Goal: Check status

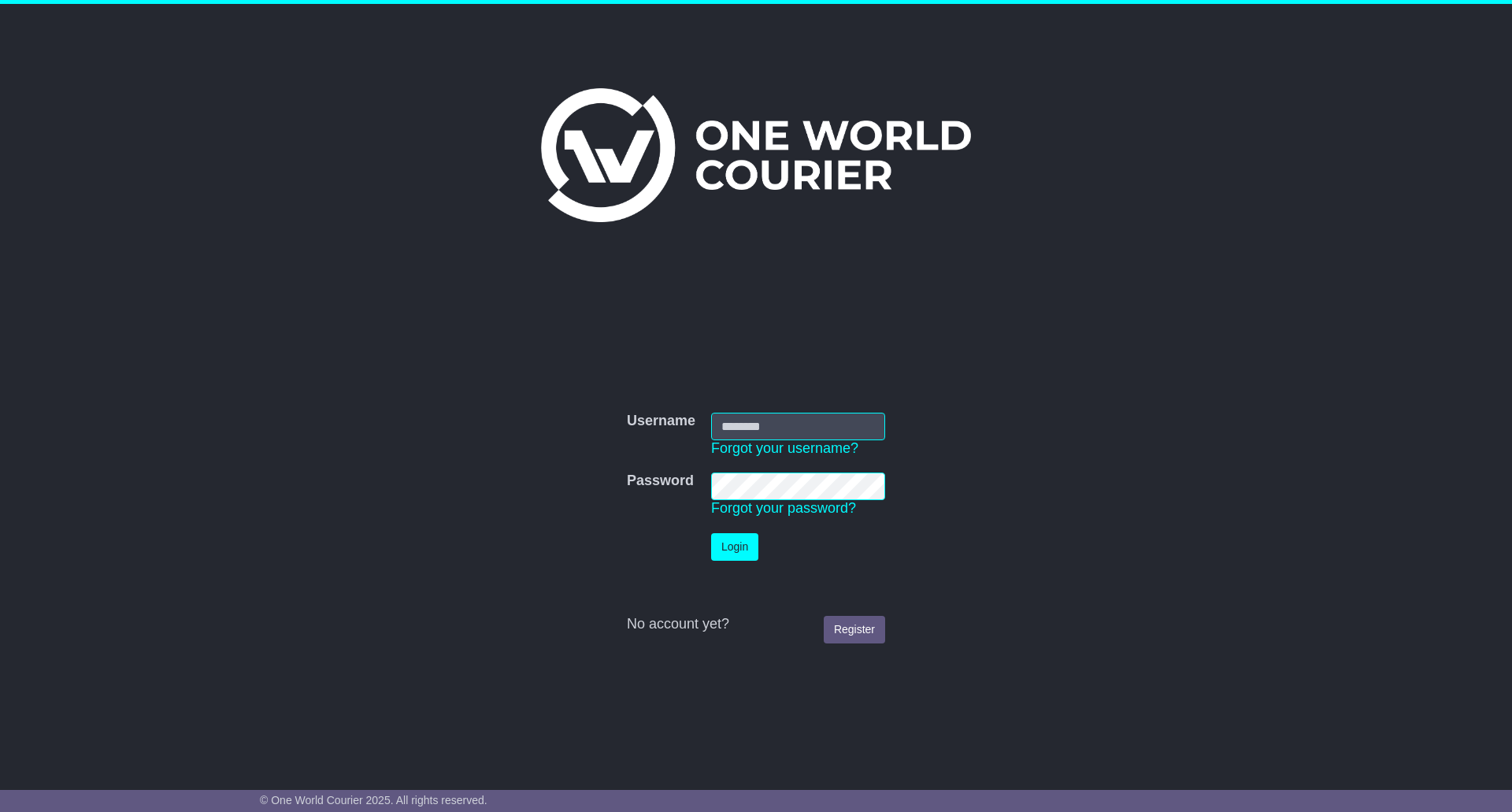
drag, startPoint x: 776, startPoint y: 406, endPoint x: 778, endPoint y: 414, distance: 8.2
click at [777, 406] on td "Username Forgot your username?" at bounding box center [797, 435] width 190 height 61
click at [780, 417] on input "Username" at bounding box center [797, 427] width 174 height 28
type input "**********"
click button "Login" at bounding box center [734, 547] width 47 height 28
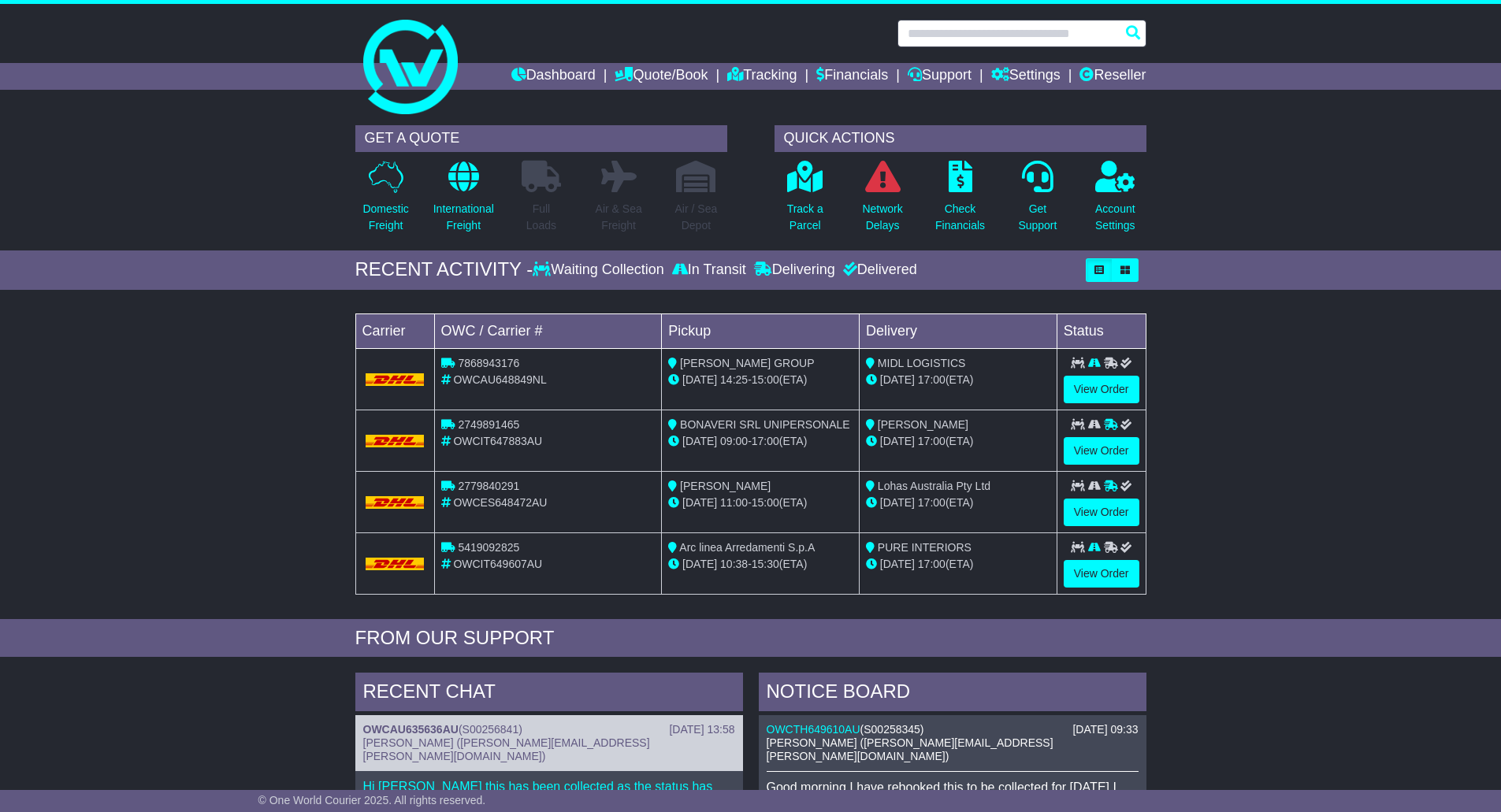
click at [935, 41] on input "text" at bounding box center [1021, 33] width 249 height 28
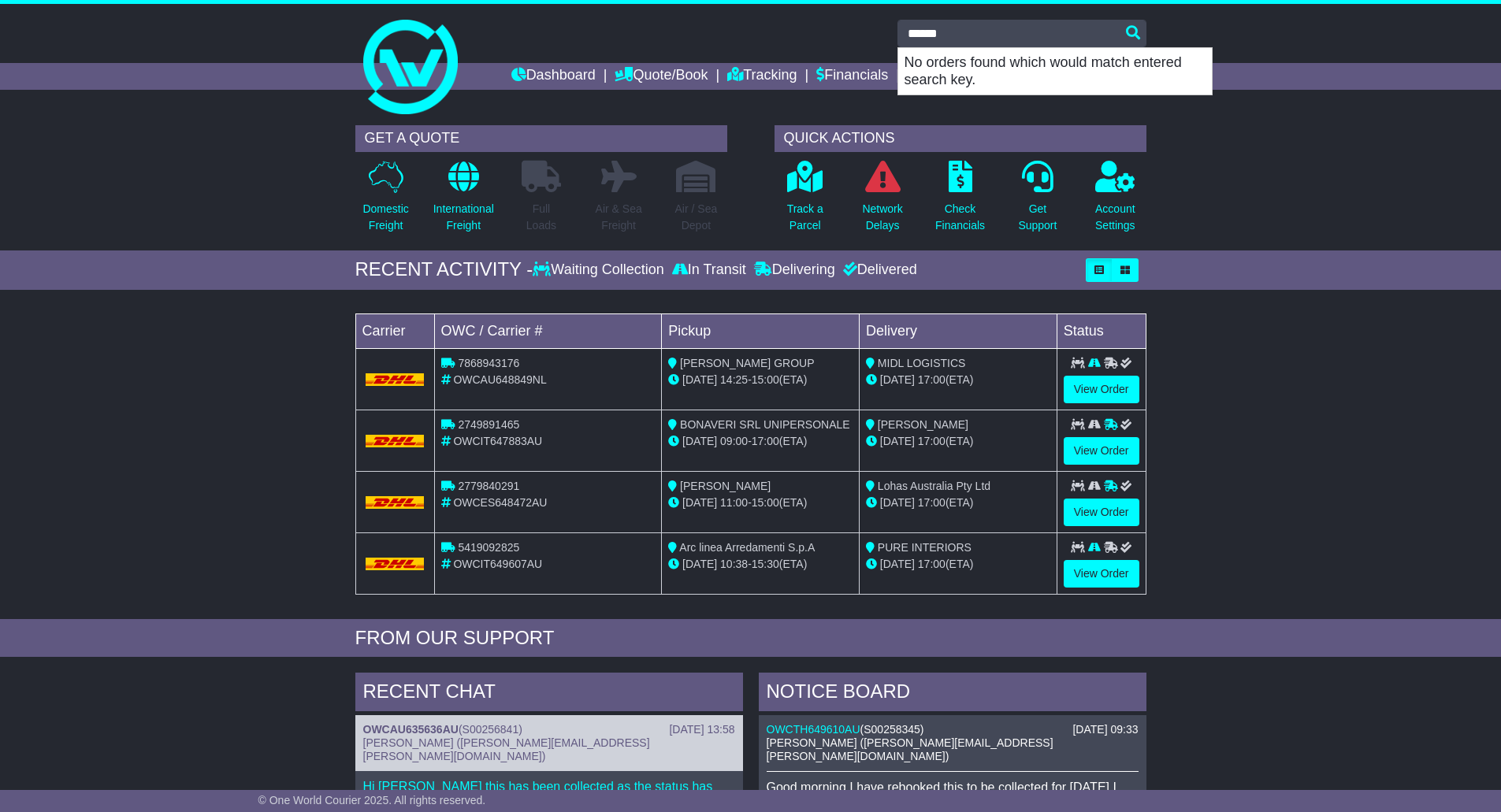
click at [1359, 204] on div "GET A QUOTE Domestic Freight International Freight Full Loads Air & Sea Freight…" at bounding box center [750, 183] width 1501 height 133
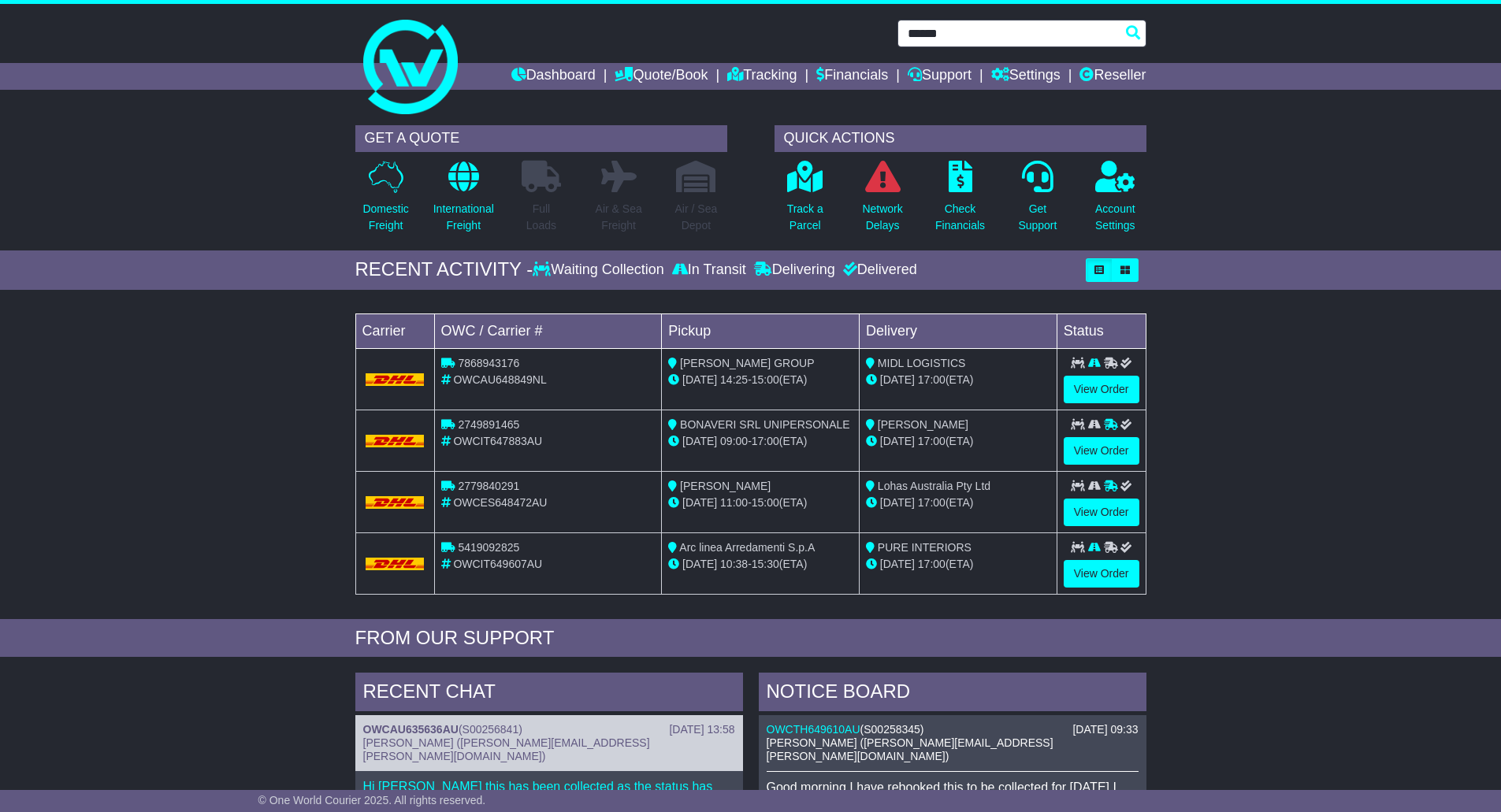
click at [917, 35] on input "******" at bounding box center [1021, 33] width 249 height 28
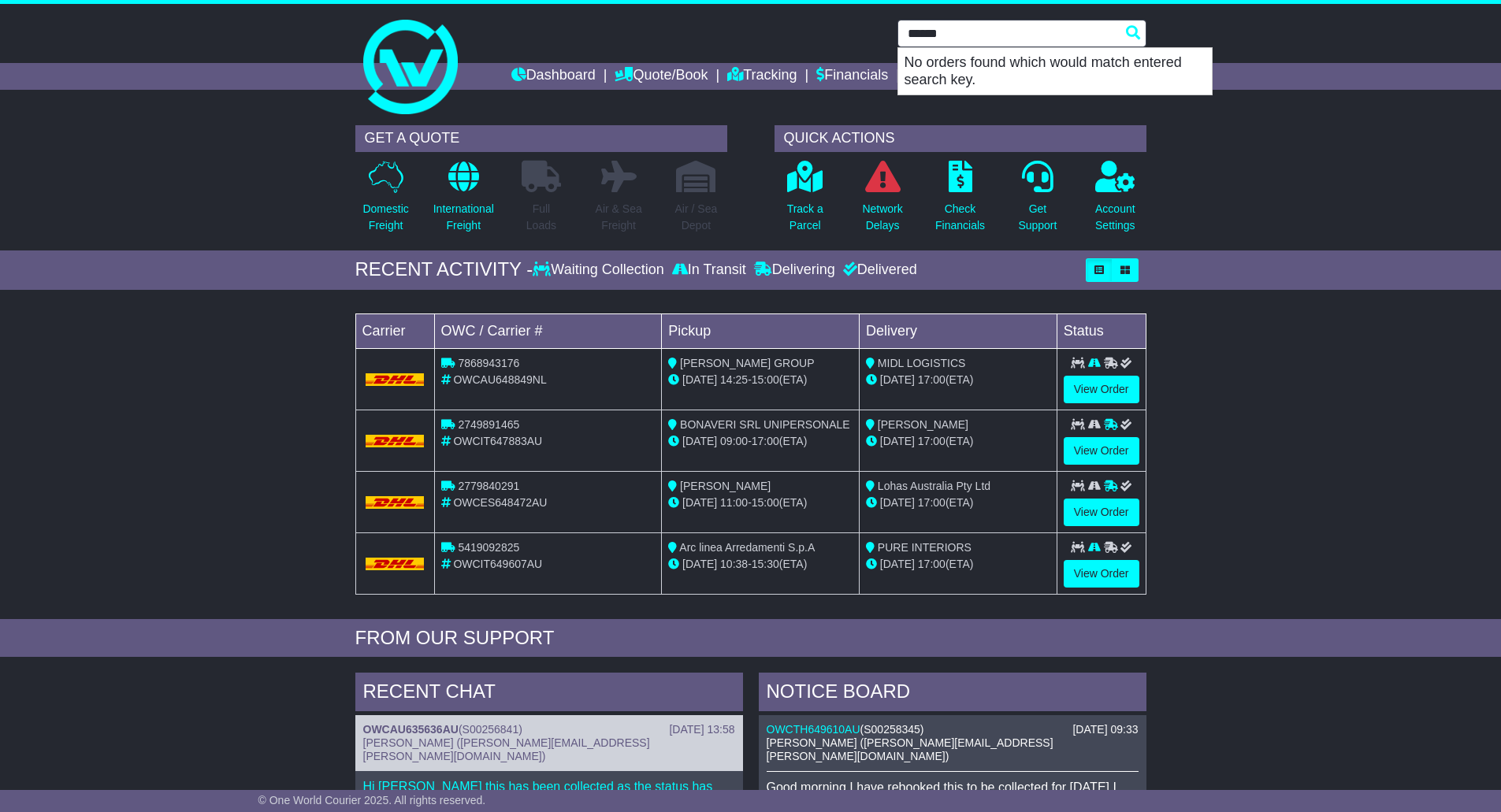
click at [917, 35] on input "******" at bounding box center [1021, 33] width 249 height 28
paste input "***"
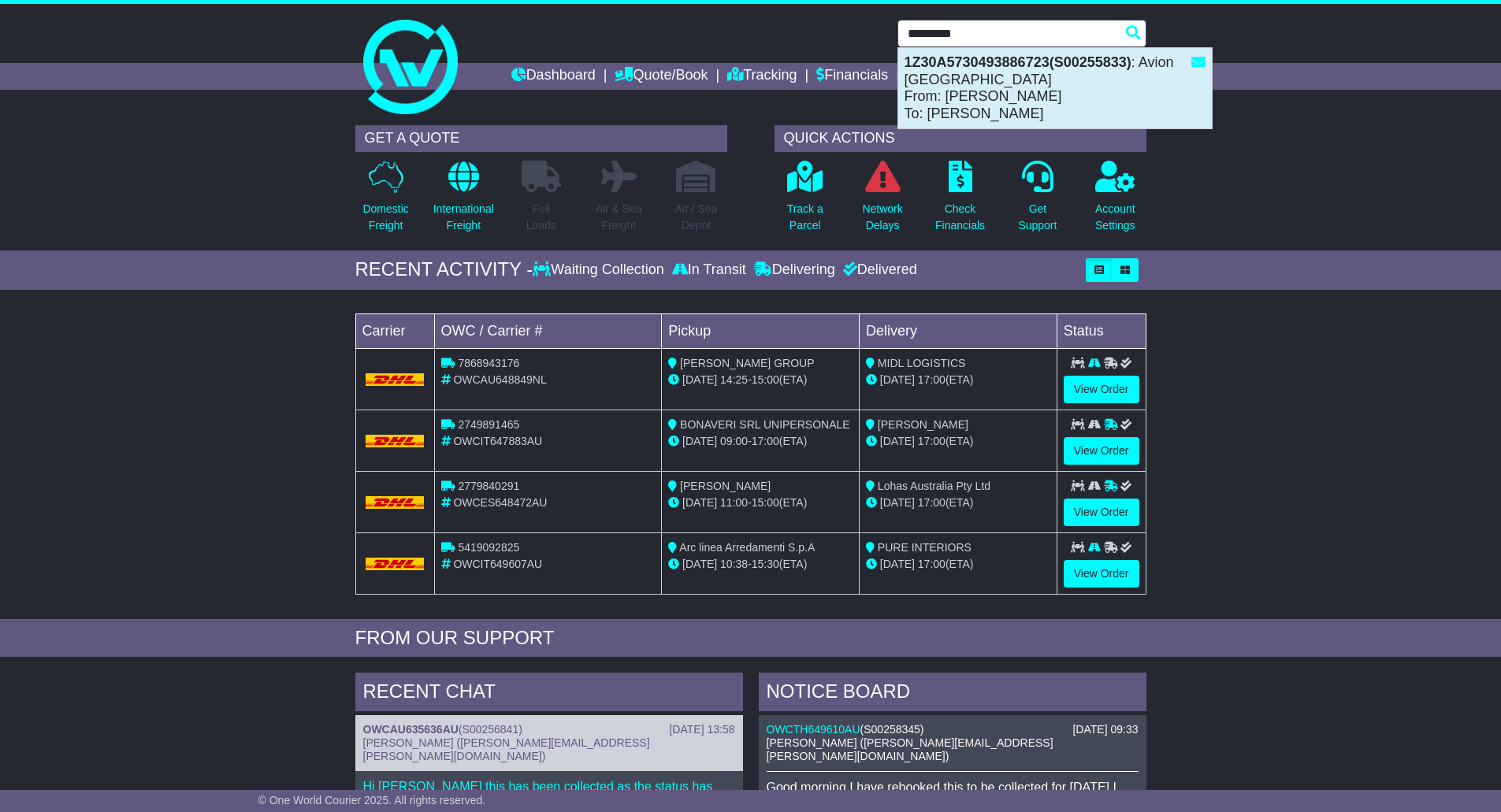
click at [1065, 88] on div "1Z30A5730493886723(S00255833) : Avion Australia From: Gareth Mann To: ROBERT KL…" at bounding box center [1054, 88] width 314 height 81
type input "**********"
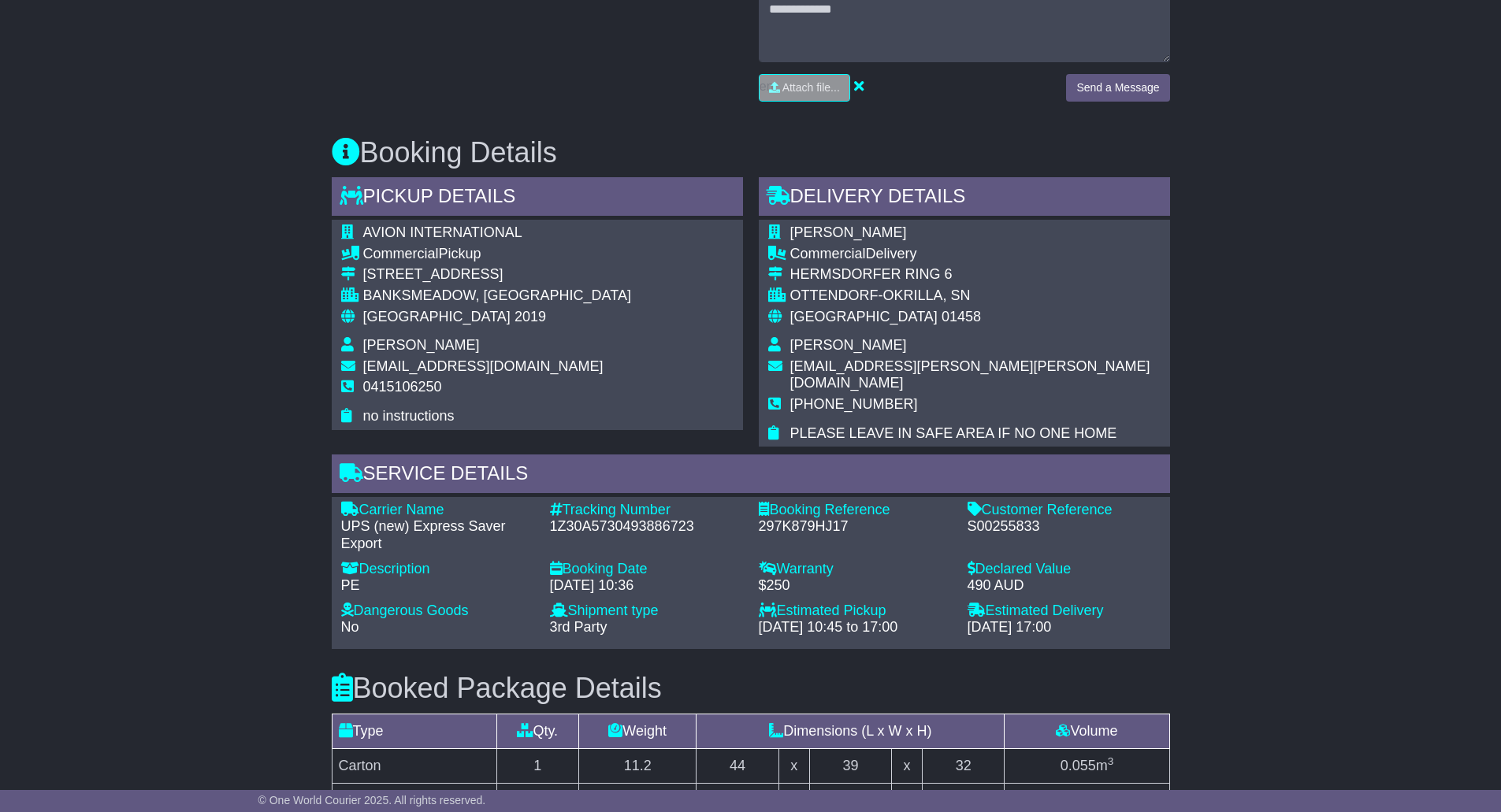
scroll to position [787, 0]
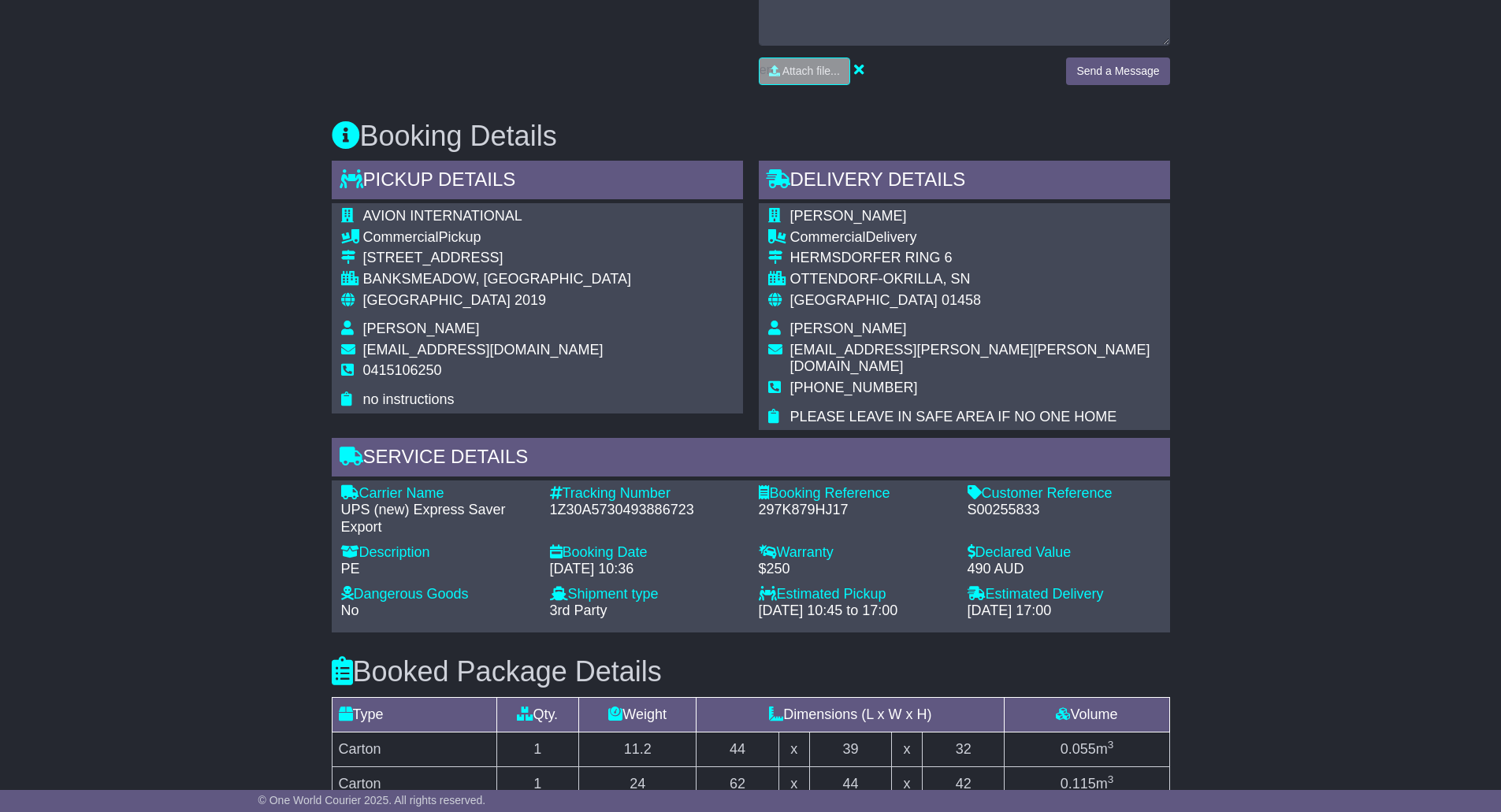
drag, startPoint x: 1069, startPoint y: 337, endPoint x: 1011, endPoint y: 347, distance: 58.9
click at [1065, 337] on td "[PERSON_NAME]" at bounding box center [975, 331] width 370 height 22
drag, startPoint x: 991, startPoint y: 351, endPoint x: 786, endPoint y: 353, distance: 205.0
click at [786, 353] on tr "[EMAIL_ADDRESS][PERSON_NAME][PERSON_NAME][DOMAIN_NAME]" at bounding box center [964, 361] width 392 height 37
copy tr "[EMAIL_ADDRESS][PERSON_NAME][PERSON_NAME][DOMAIN_NAME]"
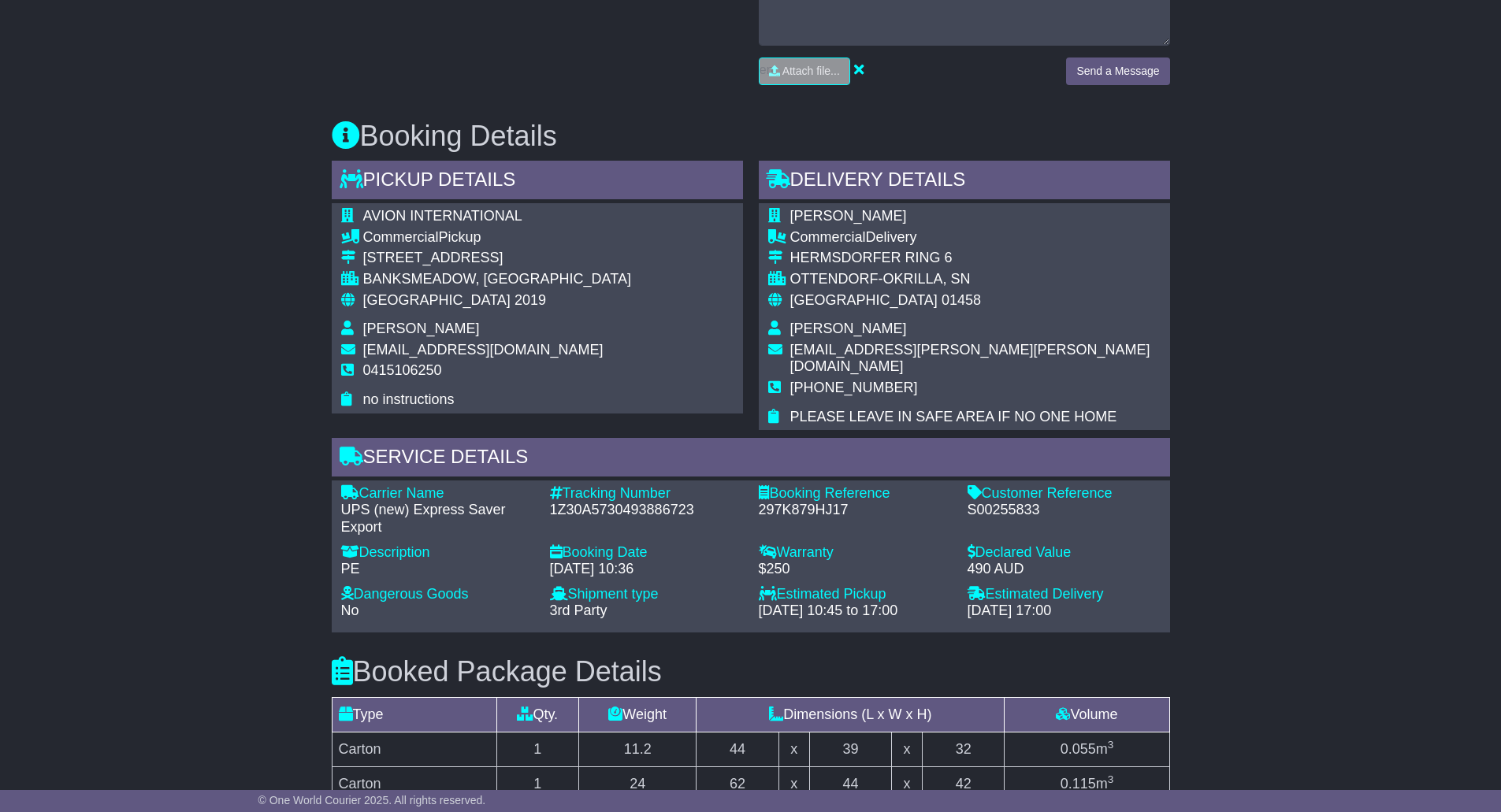
click at [928, 388] on td "[PHONE_NUMBER]" at bounding box center [975, 394] width 370 height 29
drag, startPoint x: 912, startPoint y: 376, endPoint x: 793, endPoint y: 372, distance: 119.1
click at [793, 379] on td "[PHONE_NUMBER]" at bounding box center [975, 394] width 370 height 29
copy span "[PHONE_NUMBER]"
click at [1042, 379] on td "[PHONE_NUMBER]" at bounding box center [975, 394] width 370 height 29
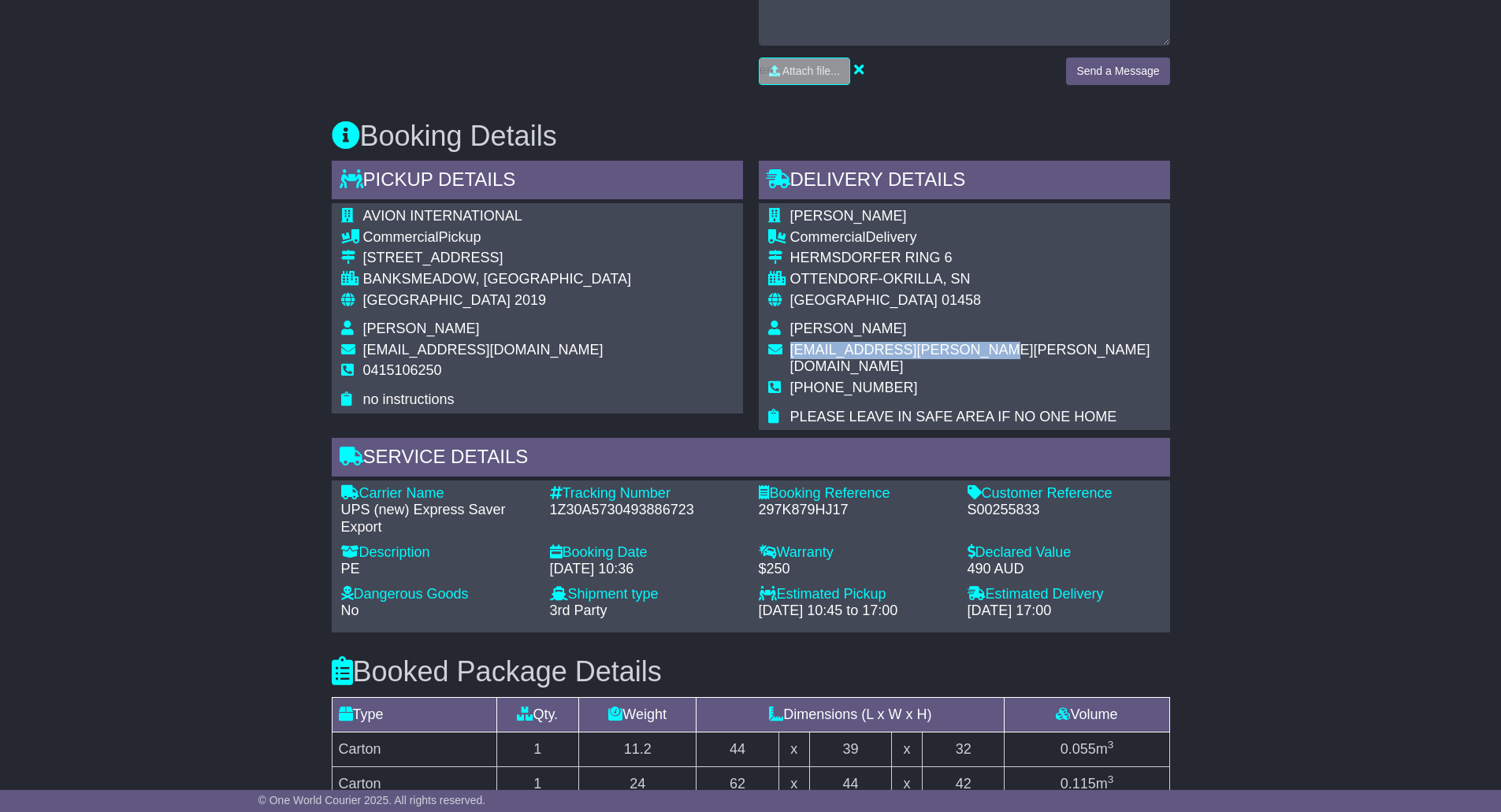
drag, startPoint x: 979, startPoint y: 352, endPoint x: 790, endPoint y: 356, distance: 189.0
click at [790, 356] on td "[EMAIL_ADDRESS][PERSON_NAME][PERSON_NAME][DOMAIN_NAME]" at bounding box center [975, 361] width 370 height 37
copy span "[EMAIL_ADDRESS][PERSON_NAME][PERSON_NAME][DOMAIN_NAME]"
drag, startPoint x: 1094, startPoint y: 367, endPoint x: 931, endPoint y: 372, distance: 163.1
click at [1089, 379] on td "[PHONE_NUMBER]" at bounding box center [975, 394] width 370 height 29
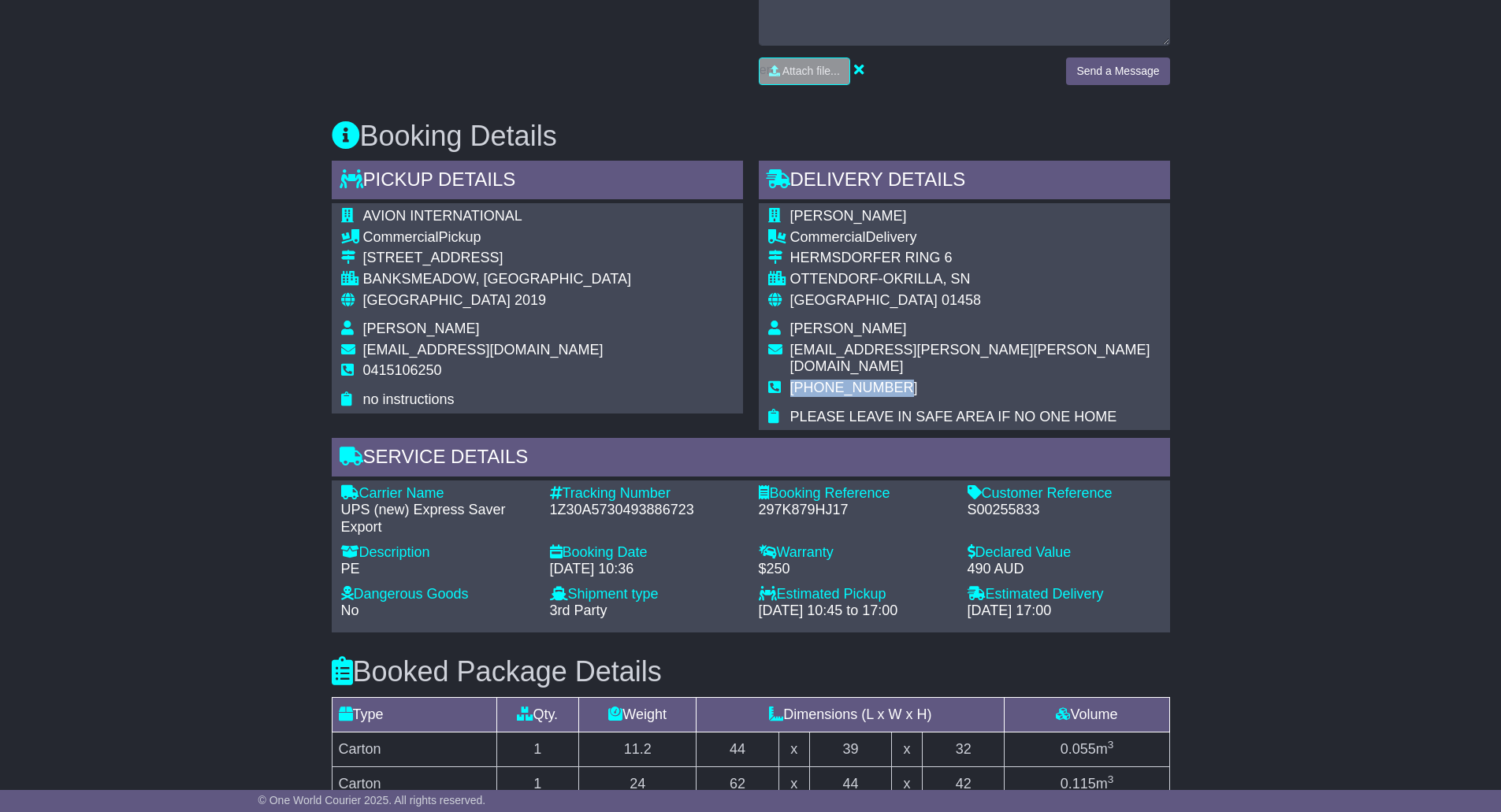
drag, startPoint x: 902, startPoint y: 370, endPoint x: 793, endPoint y: 374, distance: 109.1
click at [793, 379] on td "[PHONE_NUMBER]" at bounding box center [975, 394] width 370 height 29
copy span "[PHONE_NUMBER]"
